Goal: Information Seeking & Learning: Learn about a topic

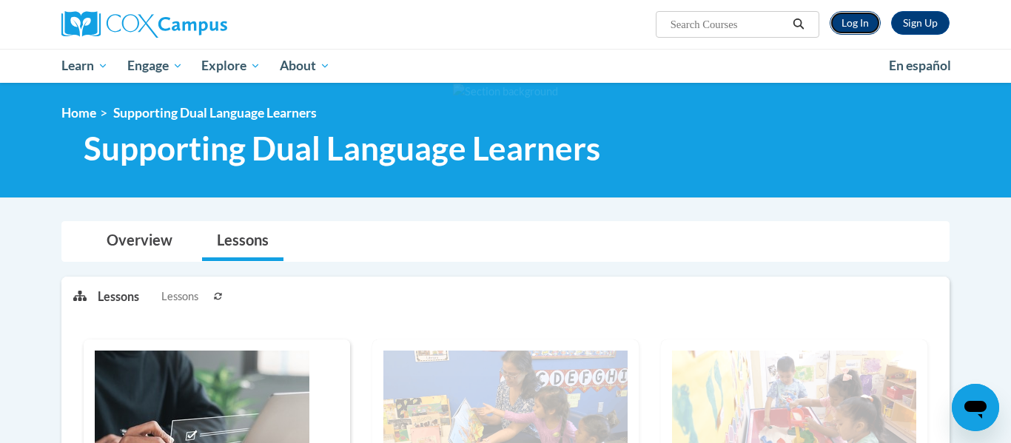
click at [853, 15] on link "Log In" at bounding box center [855, 23] width 51 height 24
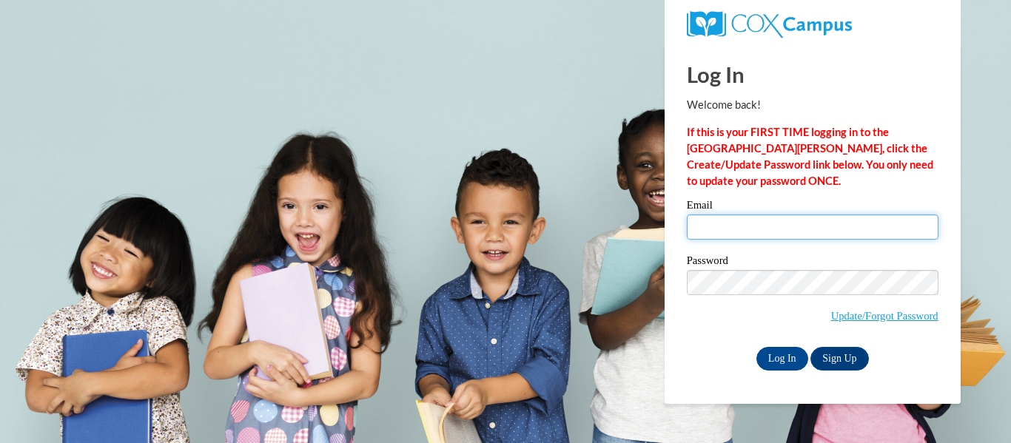
click at [796, 230] on input "Email" at bounding box center [813, 227] width 252 height 25
type input "simelia.copeland@lamarcountyschools.org"
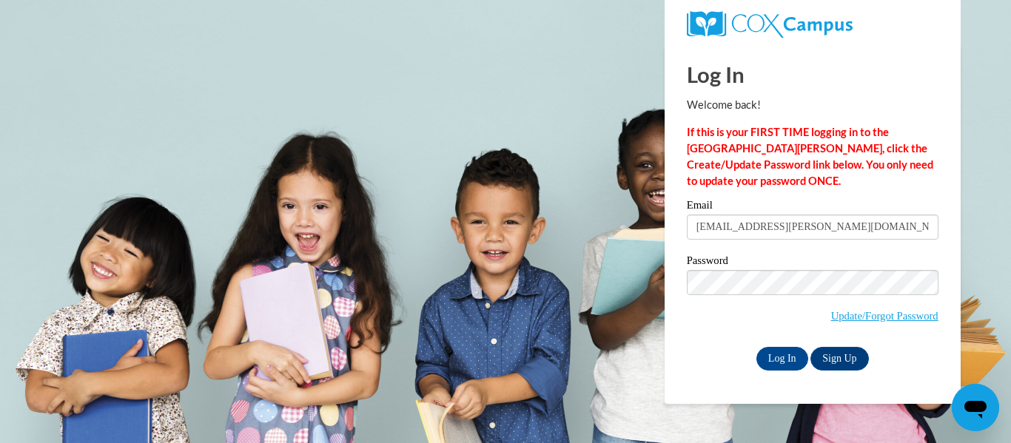
click at [808, 403] on body "Log In Welcome back! If this is your FIRST TIME logging in to the NEW Cox Campu…" at bounding box center [505, 221] width 1011 height 443
click at [790, 366] on input "Log In" at bounding box center [783, 359] width 52 height 24
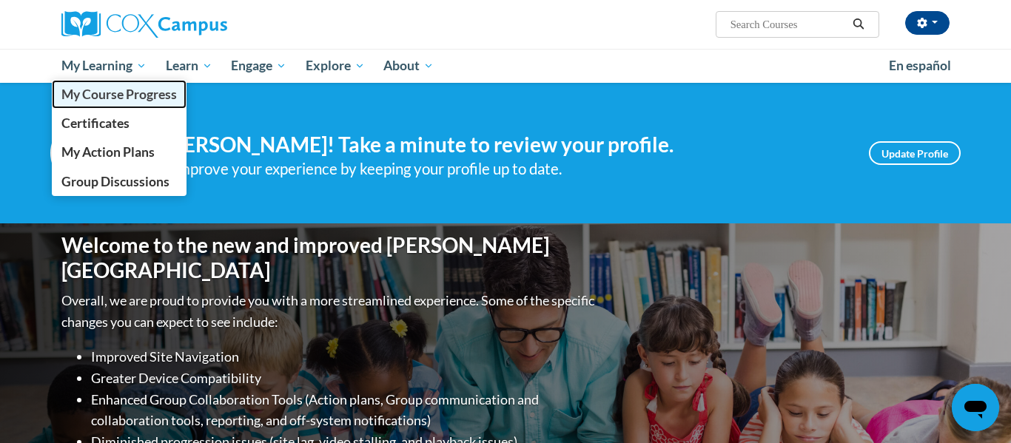
click at [110, 88] on span "My Course Progress" at bounding box center [118, 95] width 115 height 16
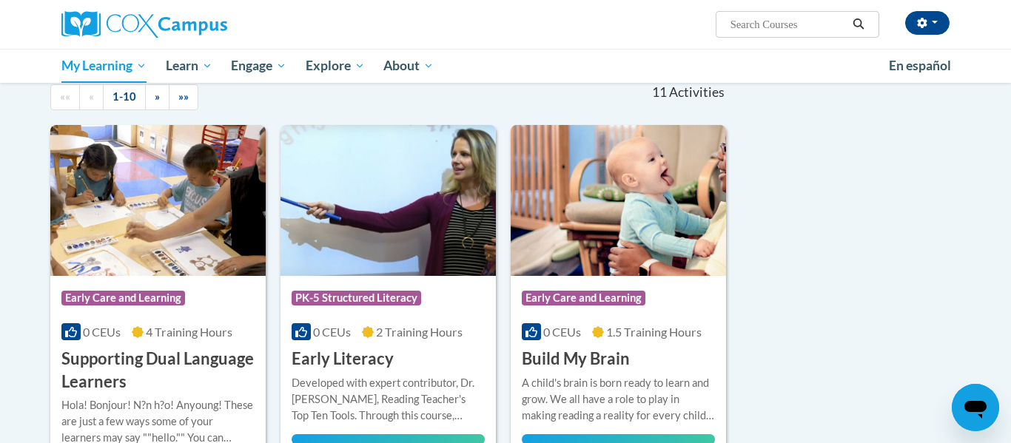
scroll to position [161, 0]
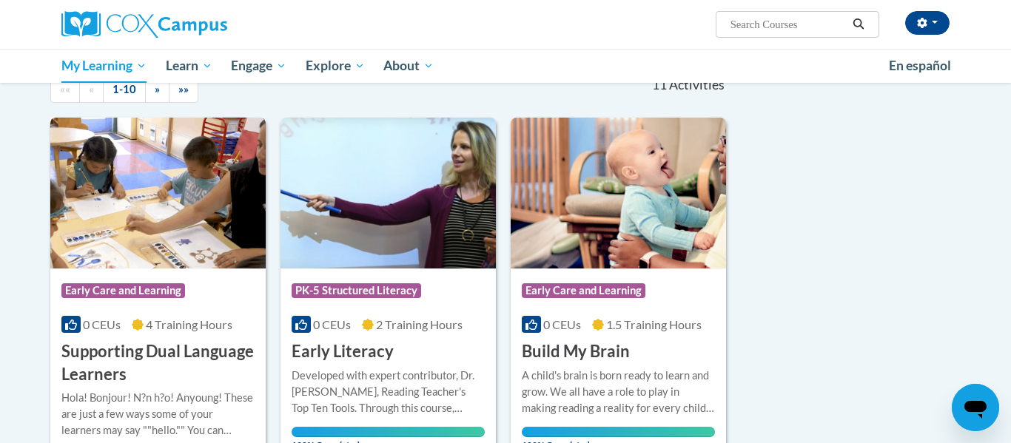
click at [90, 184] on img at bounding box center [157, 193] width 215 height 151
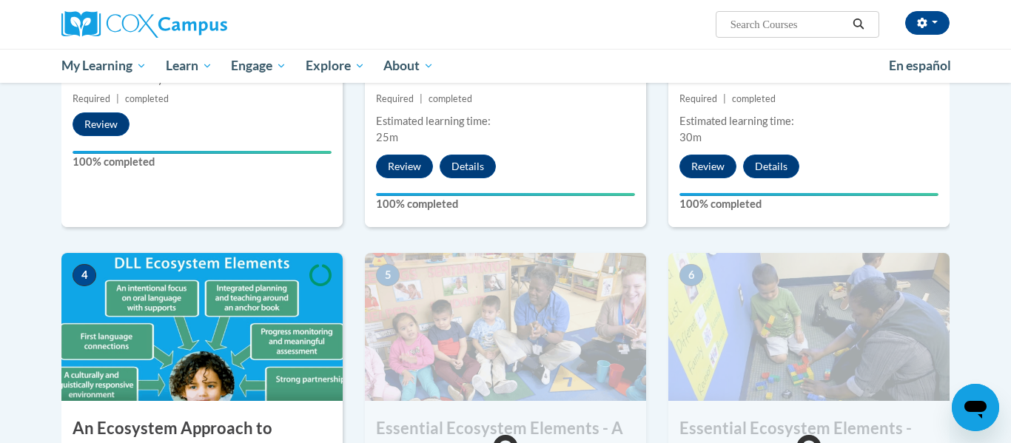
scroll to position [592, 0]
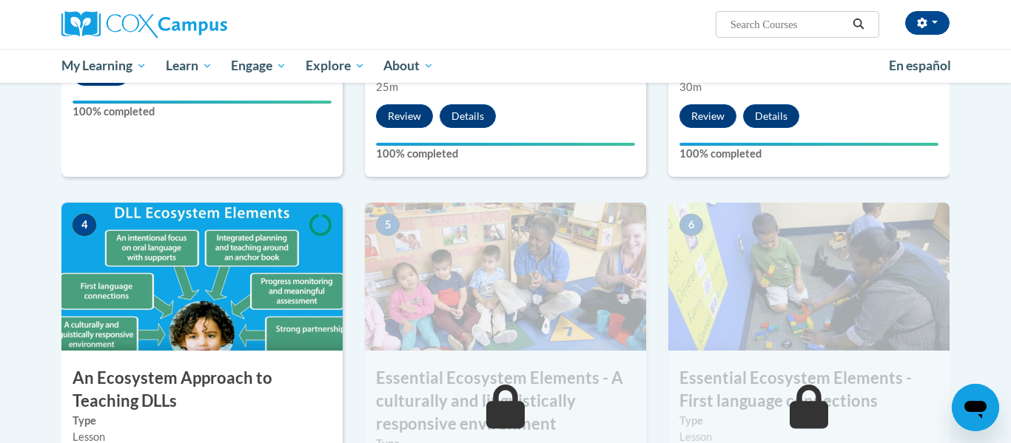
click at [109, 300] on img at bounding box center [201, 277] width 281 height 148
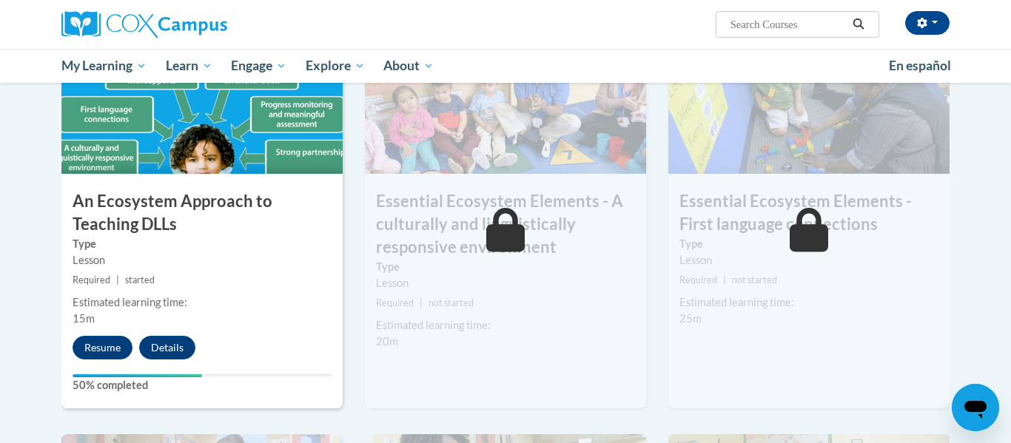
scroll to position [770, 0]
click at [107, 351] on button "Resume" at bounding box center [103, 347] width 60 height 24
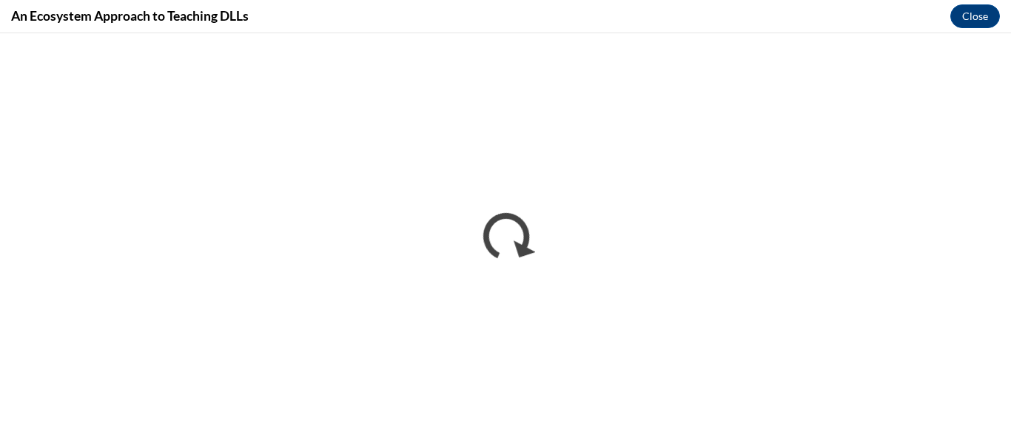
scroll to position [0, 0]
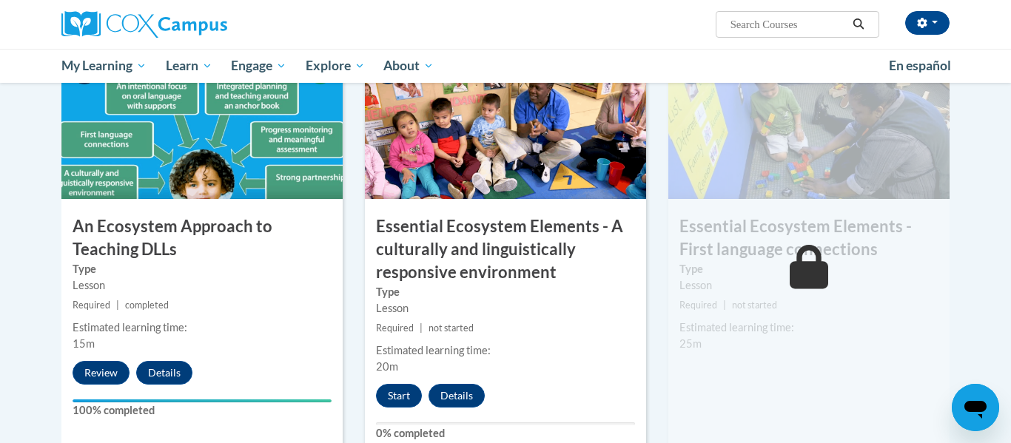
scroll to position [748, 0]
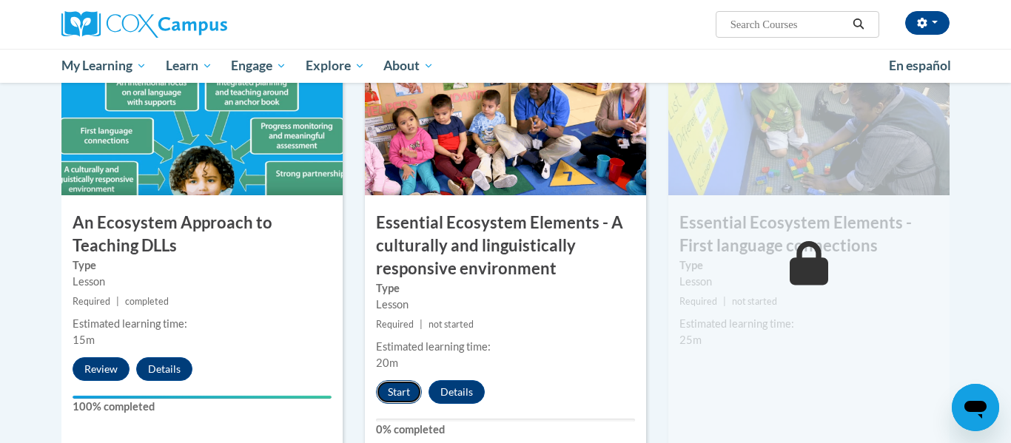
click at [386, 392] on button "Start" at bounding box center [399, 392] width 46 height 24
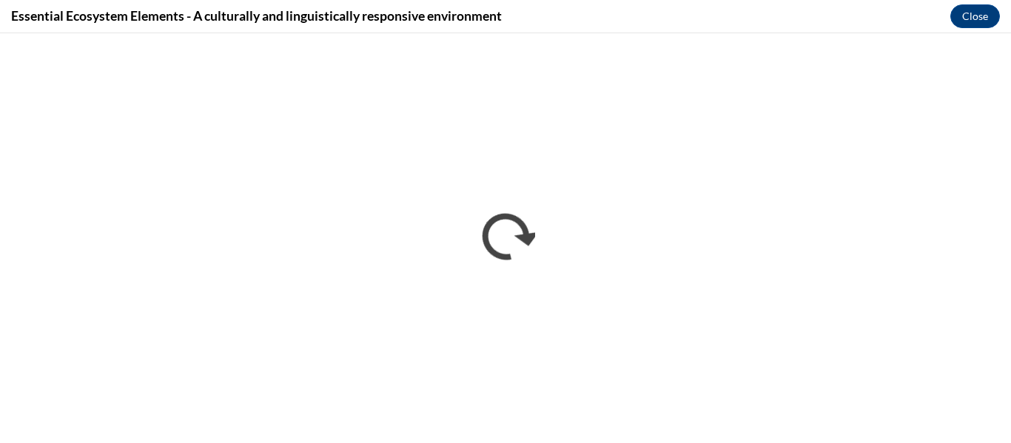
scroll to position [0, 0]
